Goal: Find specific page/section: Find specific page/section

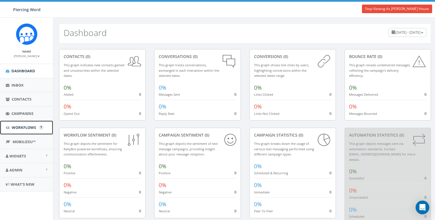
click at [23, 130] on link "Workflows" at bounding box center [26, 127] width 53 height 14
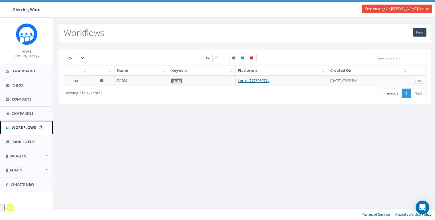
click at [19, 127] on span "Workflows" at bounding box center [24, 127] width 24 height 5
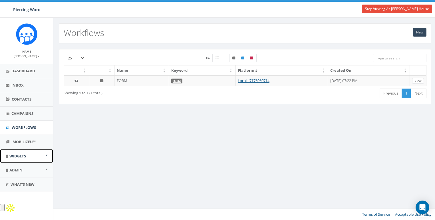
click at [16, 153] on span "Widgets" at bounding box center [17, 155] width 17 height 5
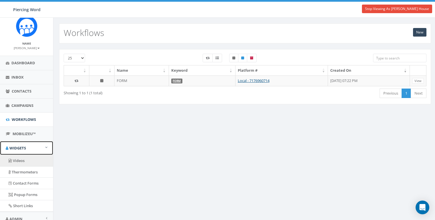
scroll to position [37, 0]
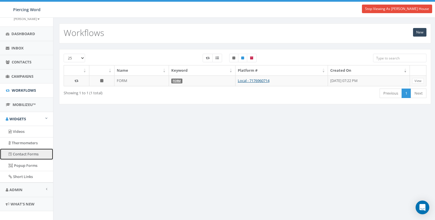
click at [19, 154] on link "Contact Forms" at bounding box center [26, 153] width 53 height 11
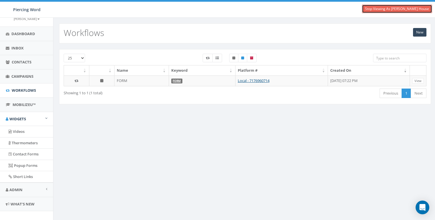
click at [389, 7] on link "Stop Viewing As [PERSON_NAME] House" at bounding box center [397, 9] width 70 height 9
